Goal: Transaction & Acquisition: Purchase product/service

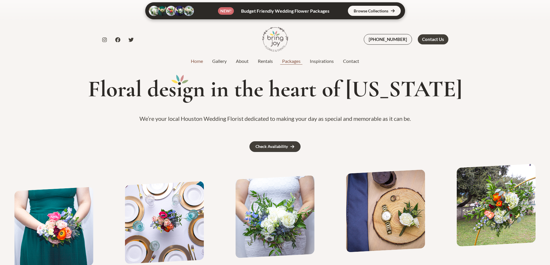
click at [291, 61] on link "Packages" at bounding box center [292, 61] width 28 height 7
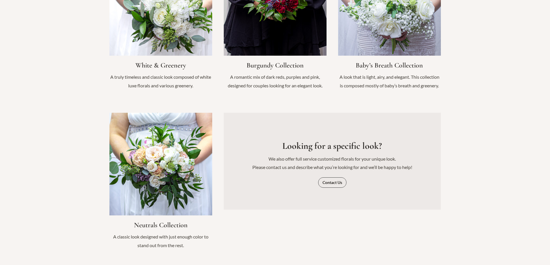
scroll to position [447, 0]
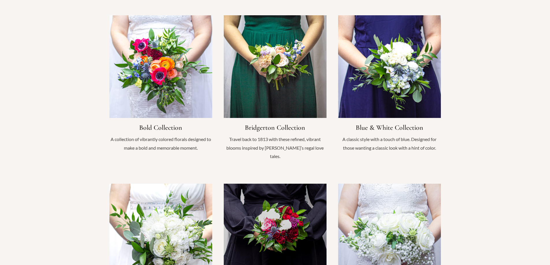
click at [402, 72] on link "Infobox Link" at bounding box center [389, 86] width 103 height 143
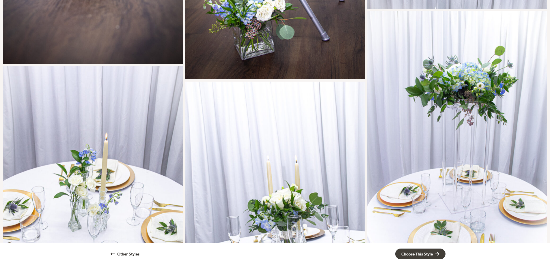
scroll to position [144, 0]
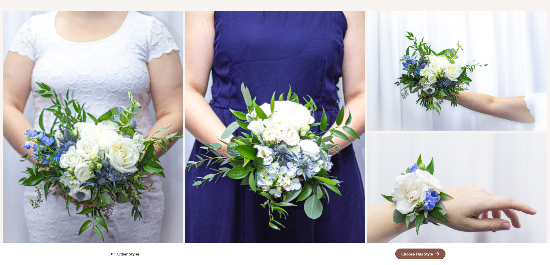
click at [429, 252] on div "Choose This Style" at bounding box center [416, 254] width 31 height 4
